Goal: Task Accomplishment & Management: Manage account settings

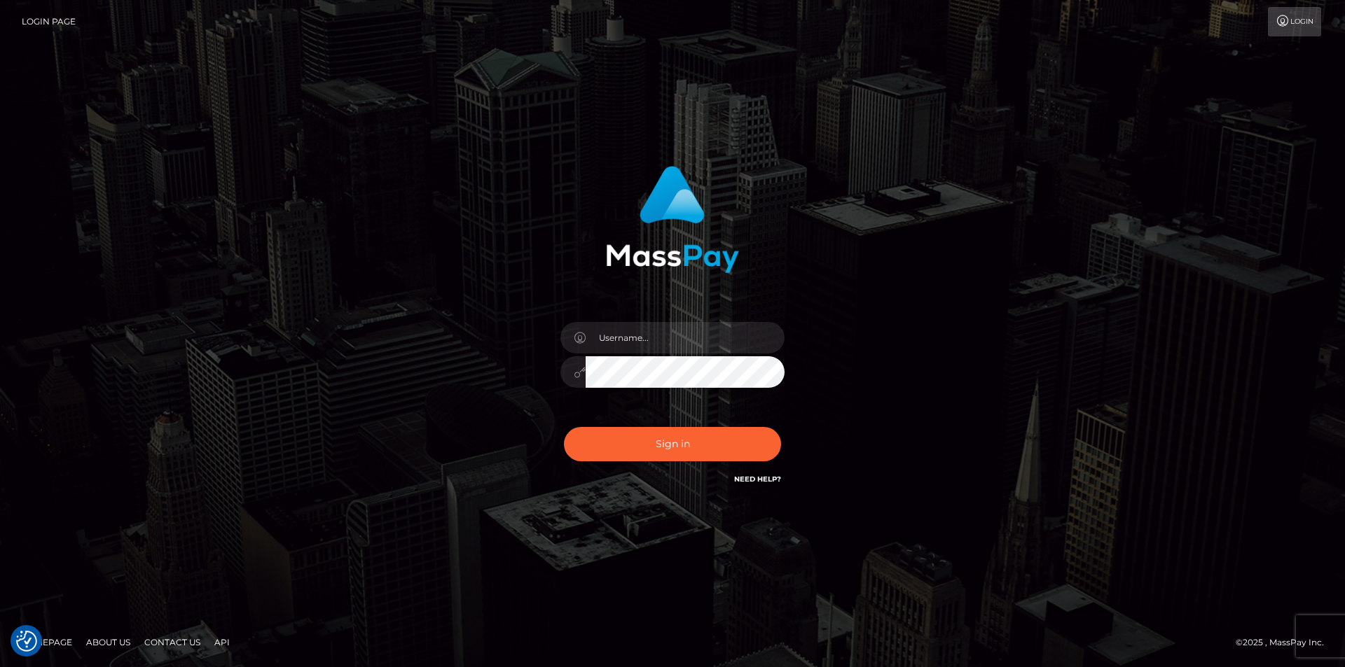
click at [505, 67] on div "Sign in" at bounding box center [672, 333] width 1345 height 567
click at [702, 335] on input "text" at bounding box center [684, 338] width 199 height 32
type input "Leeroy.megabonanza"
click at [668, 452] on button "Sign in" at bounding box center [672, 444] width 217 height 34
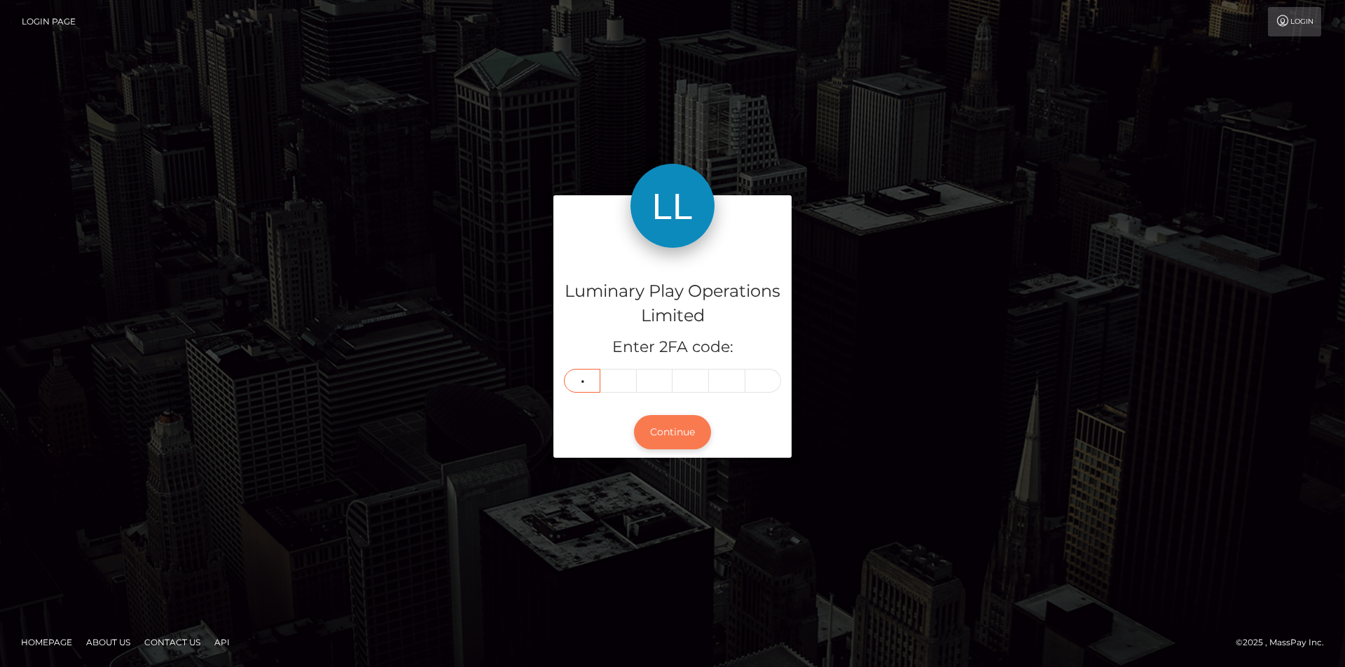
type input "6"
type input "9"
type input "6"
type input "9"
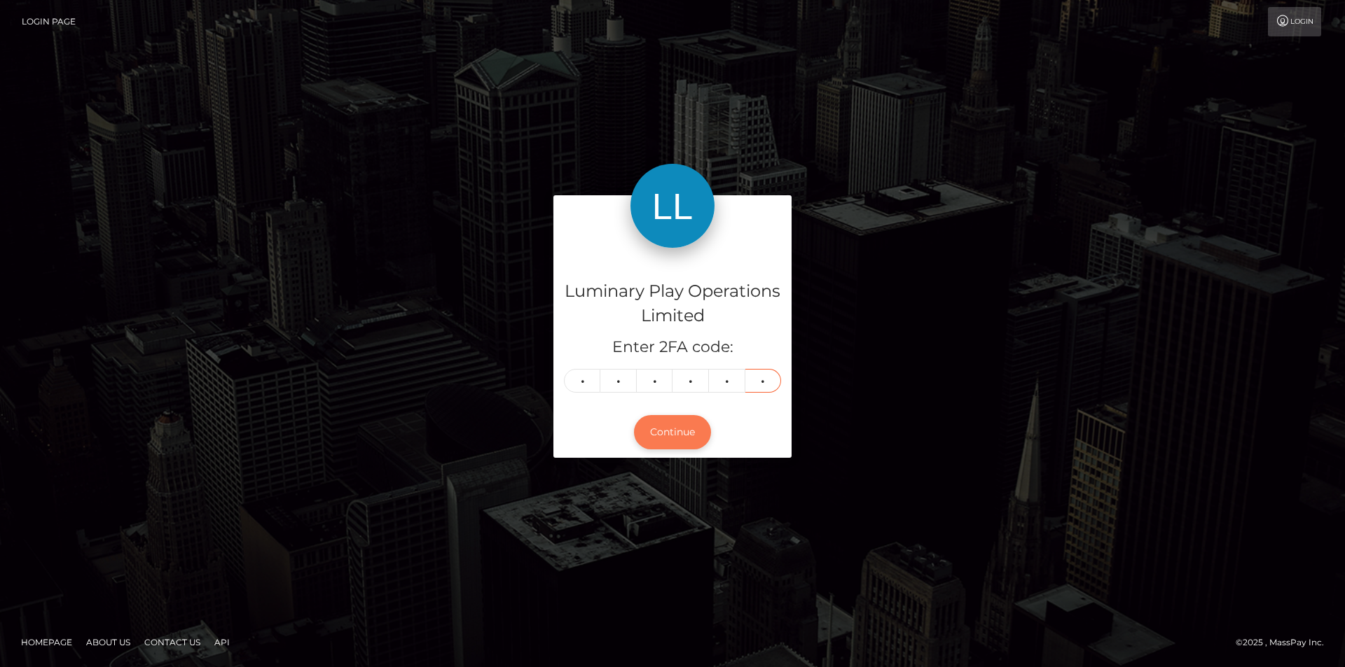
type input "3"
click at [702, 431] on button "Continue" at bounding box center [672, 432] width 77 height 34
click at [686, 436] on button "Continue" at bounding box center [672, 432] width 77 height 34
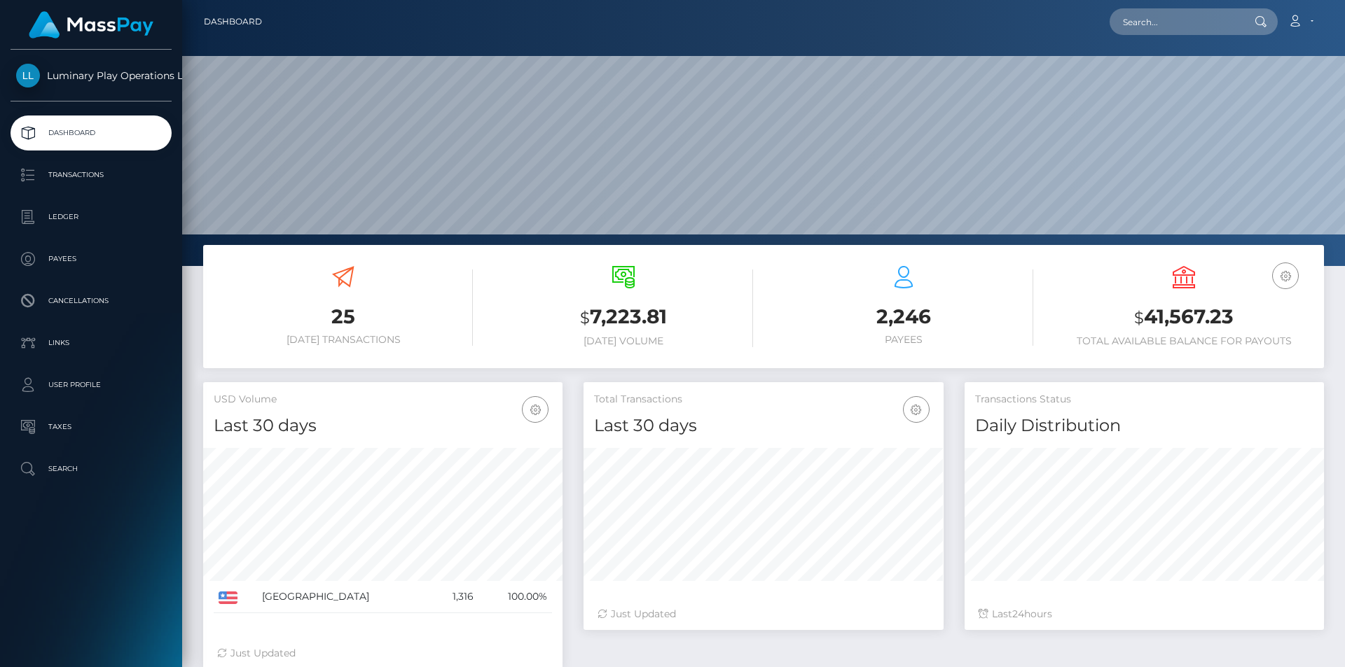
scroll to position [249, 360]
